Goal: Use online tool/utility

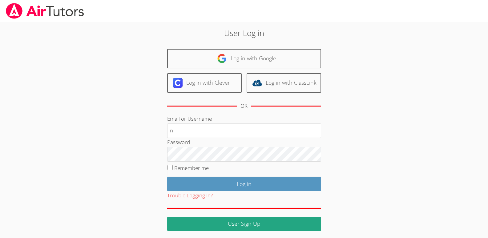
type input "nostubnnyl@gmail.com"
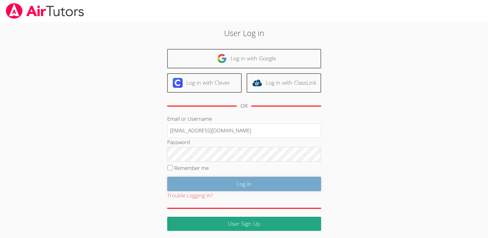
click at [248, 184] on input "Log in" at bounding box center [244, 184] width 154 height 14
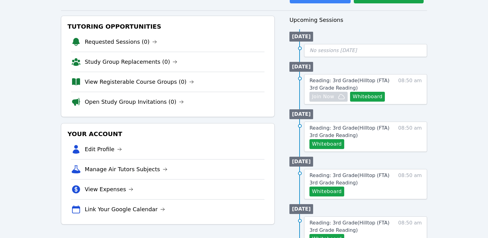
scroll to position [82, 0]
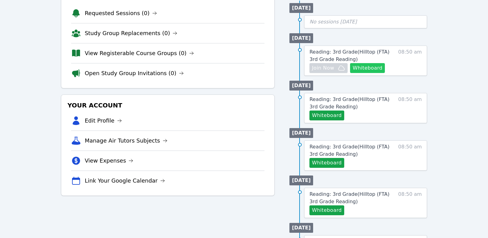
click at [367, 67] on button "Whiteboard" at bounding box center [367, 68] width 35 height 10
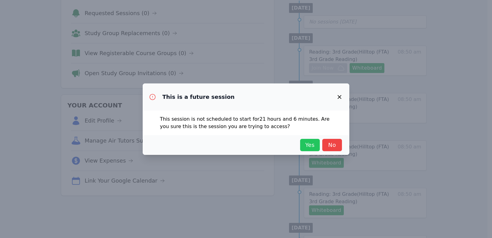
click at [304, 143] on span "Yes" at bounding box center [310, 145] width 14 height 9
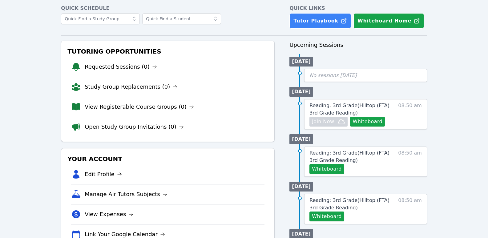
scroll to position [0, 0]
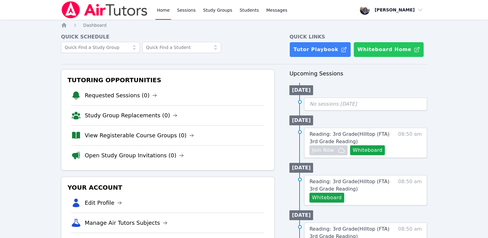
click at [381, 50] on button "Whiteboard Home" at bounding box center [388, 49] width 70 height 15
